Goal: Task Accomplishment & Management: Manage account settings

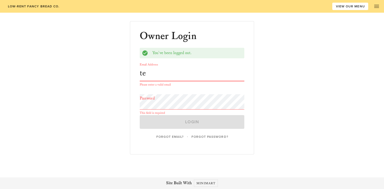
type input "t"
type input "[EMAIL_ADDRESS][DOMAIN_NAME]"
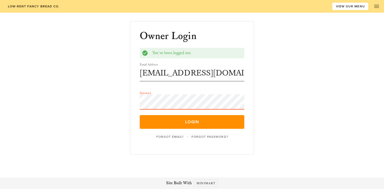
click at [140, 115] on button "Login" at bounding box center [192, 122] width 104 height 14
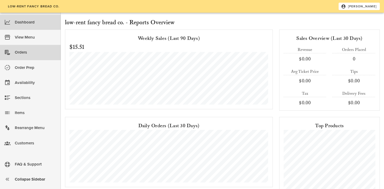
click at [14, 53] on link "Orders" at bounding box center [30, 52] width 61 height 15
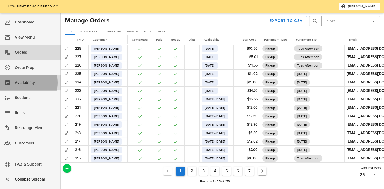
click at [21, 83] on div "Availability" at bounding box center [36, 82] width 42 height 9
